Goal: Navigation & Orientation: Find specific page/section

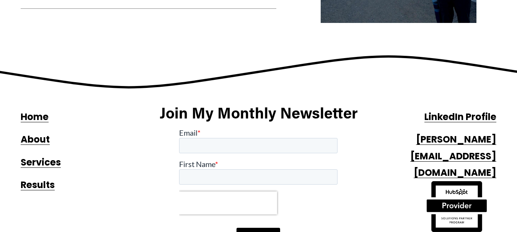
scroll to position [706, 0]
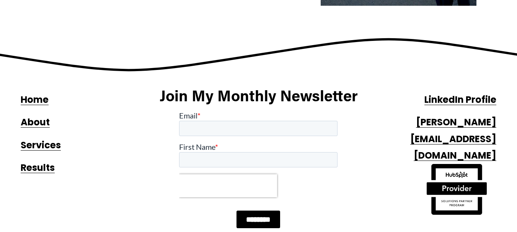
click at [46, 141] on strong "Services" at bounding box center [41, 145] width 40 height 13
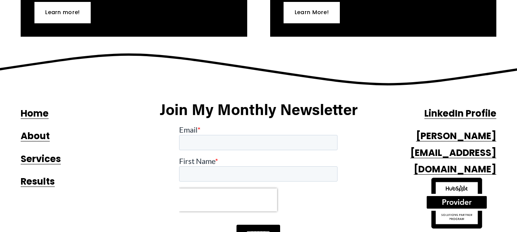
scroll to position [475, 0]
